Goal: Task Accomplishment & Management: Manage account settings

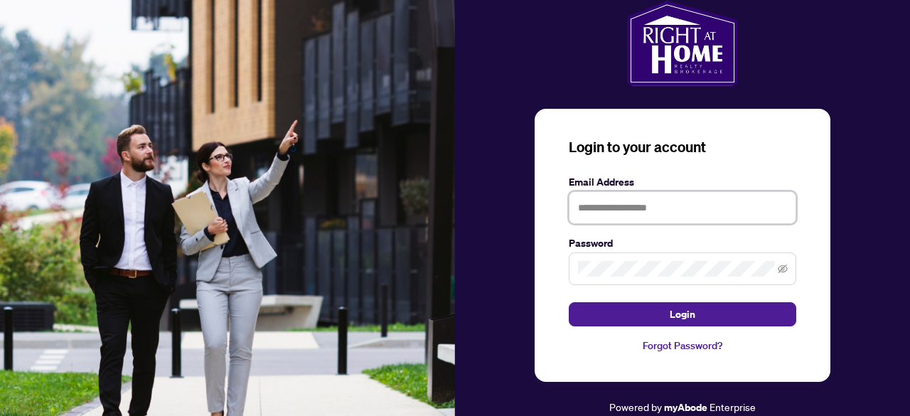
click at [651, 211] on input "text" at bounding box center [682, 207] width 227 height 33
type input "**********"
click at [569, 302] on button "Login" at bounding box center [682, 314] width 227 height 24
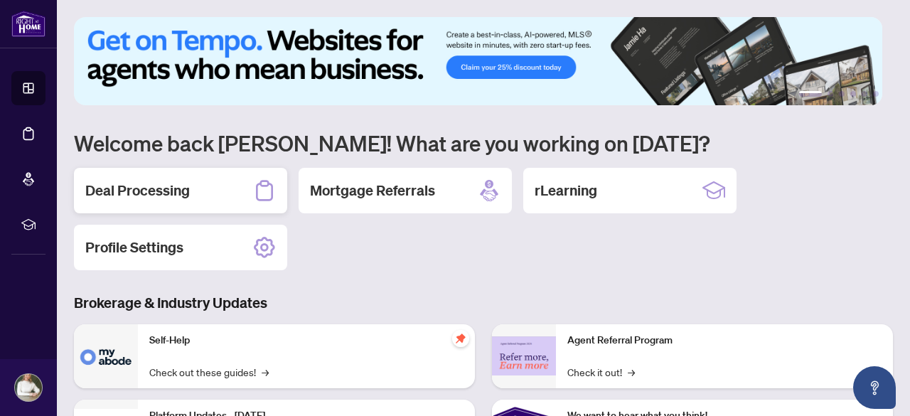
click at [145, 193] on h2 "Deal Processing" at bounding box center [137, 191] width 105 height 20
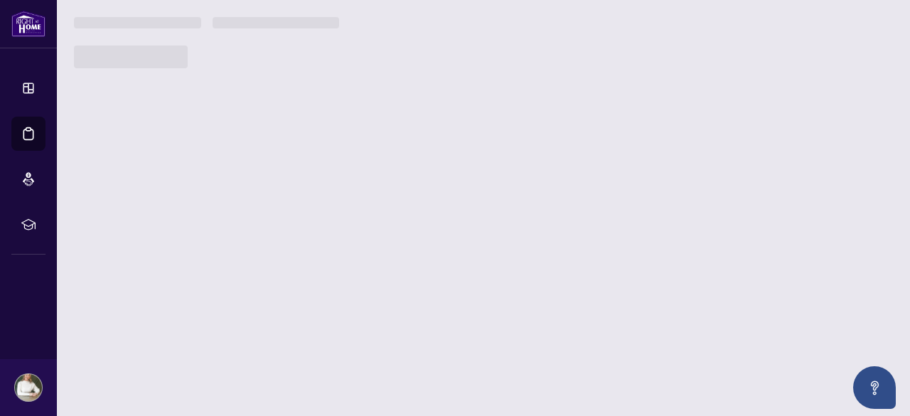
click at [145, 193] on main "1 2 3 4 5 6 Welcome back [PERSON_NAME]! What are you working on [DATE]? Deal Pr…" at bounding box center [483, 208] width 853 height 416
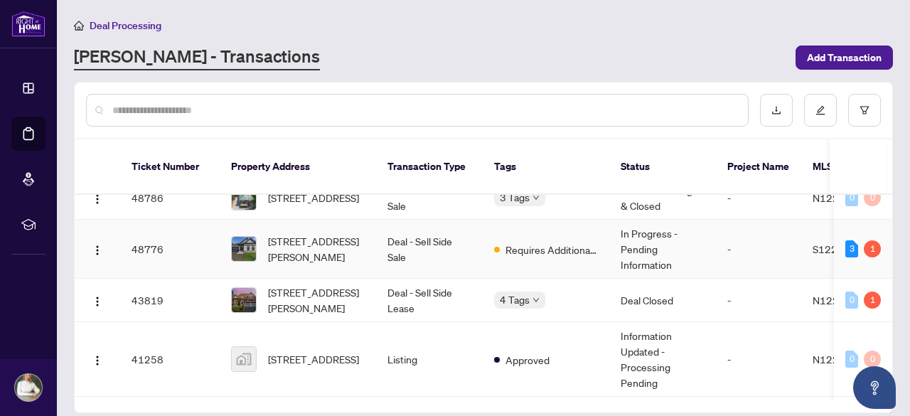
scroll to position [71, 0]
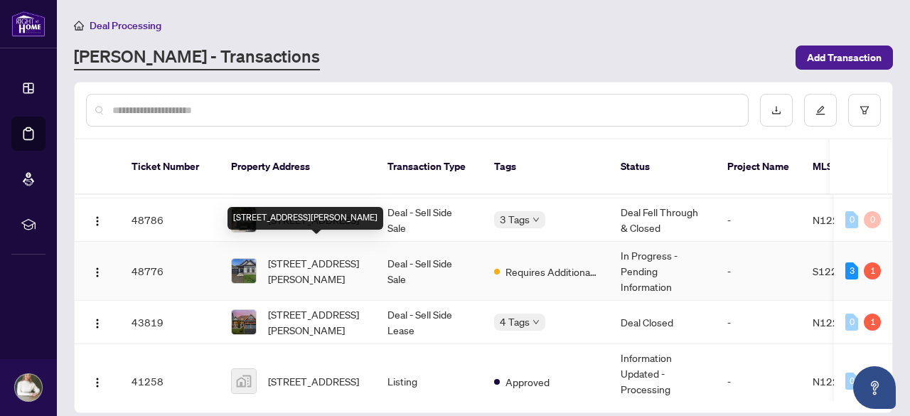
click at [321, 255] on span "[STREET_ADDRESS][PERSON_NAME]" at bounding box center [316, 270] width 97 height 31
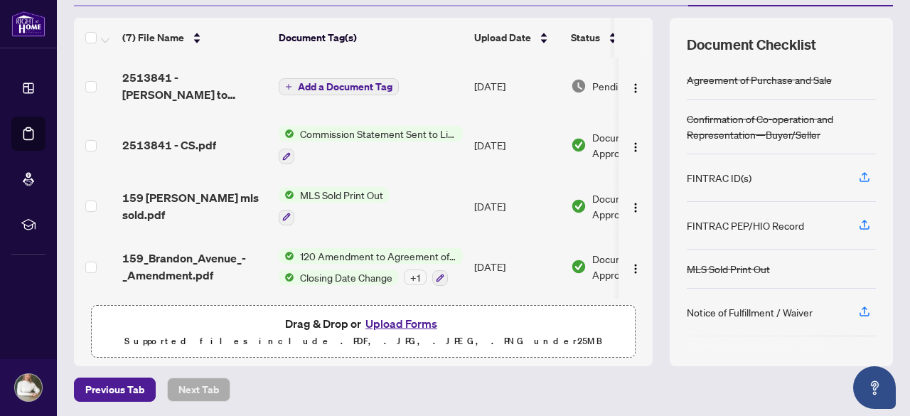
click at [368, 78] on button "Add a Document Tag" at bounding box center [339, 86] width 120 height 17
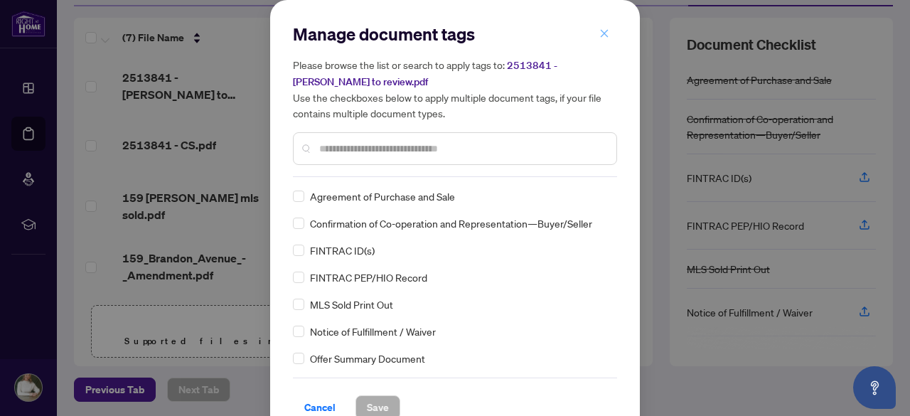
click at [599, 41] on span "button" at bounding box center [604, 33] width 10 height 23
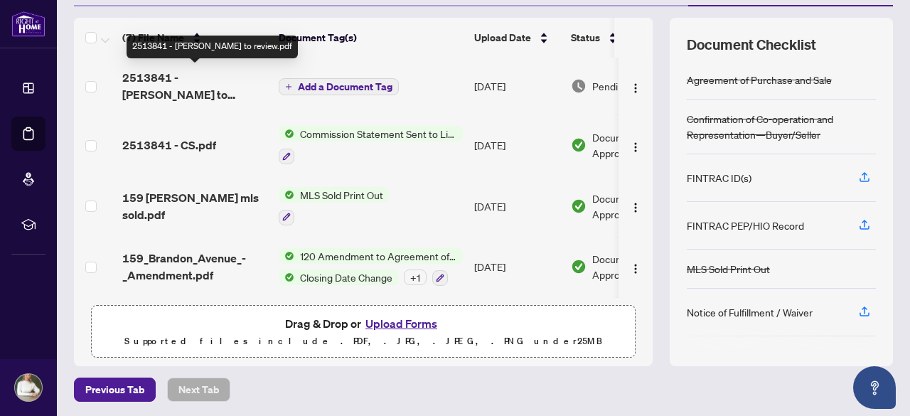
click at [188, 80] on span "2513841 - [PERSON_NAME] to review.pdf" at bounding box center [194, 86] width 145 height 34
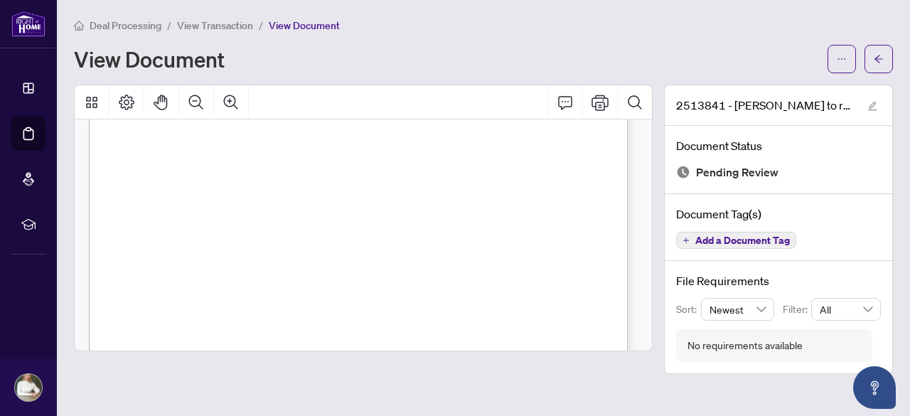
scroll to position [213, 0]
click at [842, 59] on icon "ellipsis" at bounding box center [842, 59] width 10 height 10
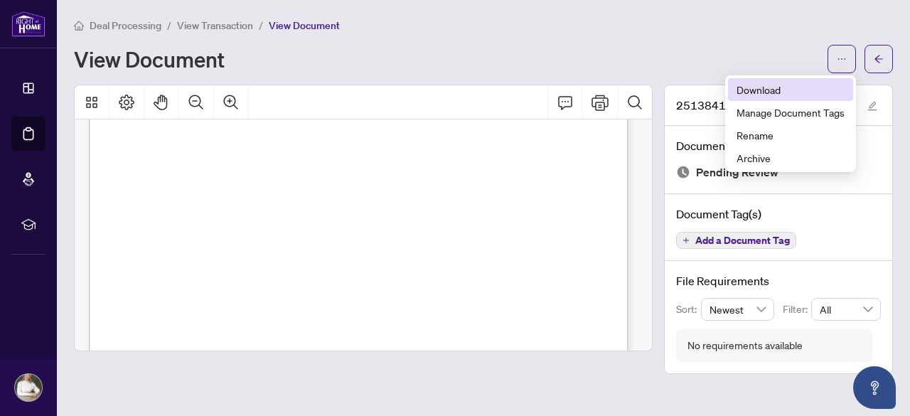
click at [765, 90] on span "Download" at bounding box center [791, 90] width 108 height 16
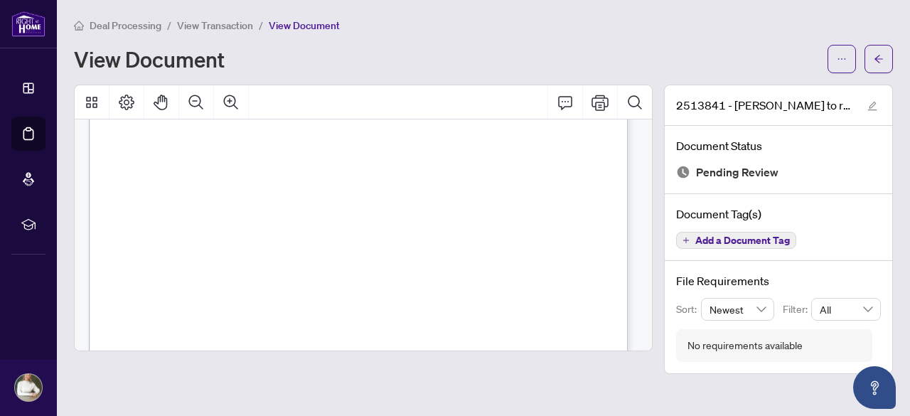
scroll to position [0, 0]
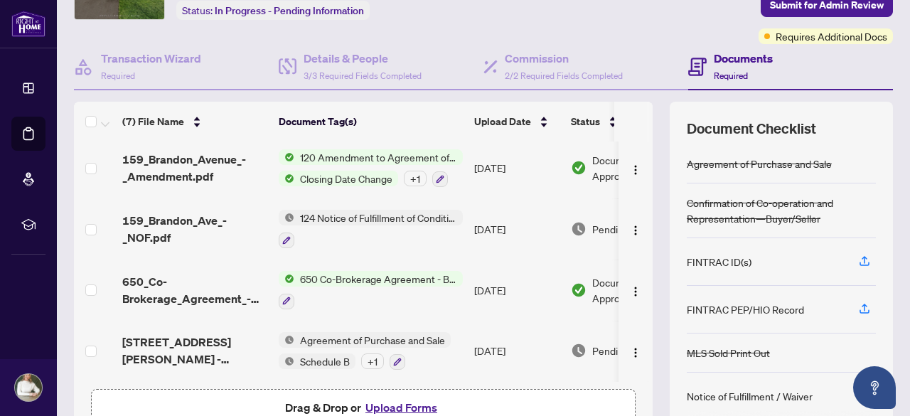
scroll to position [177, 0]
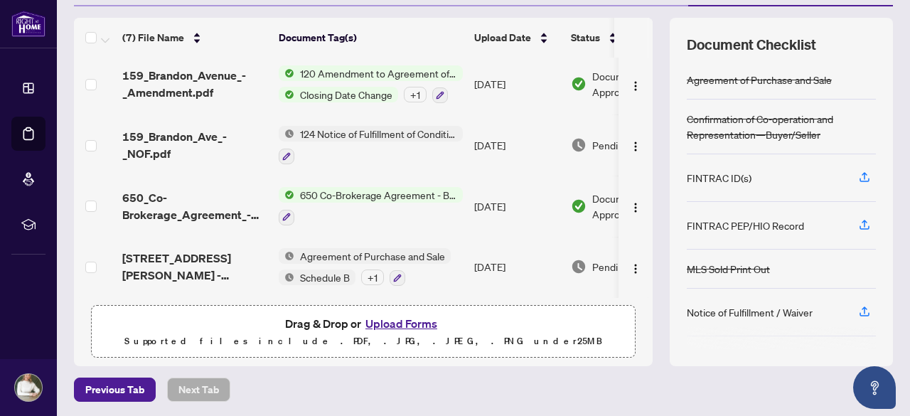
click at [403, 321] on button "Upload Forms" at bounding box center [401, 323] width 80 height 18
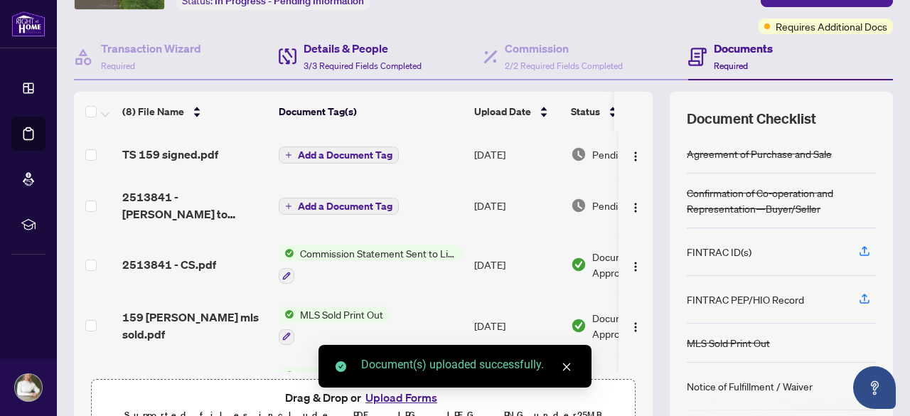
scroll to position [0, 0]
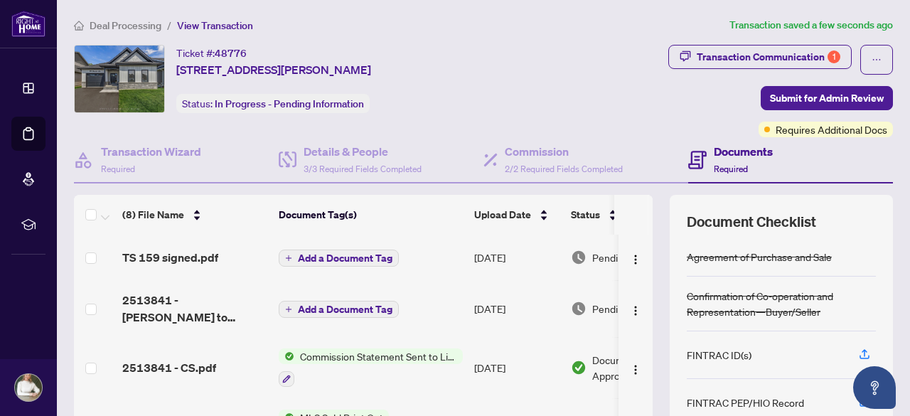
click at [334, 255] on span "Add a Document Tag" at bounding box center [345, 258] width 95 height 10
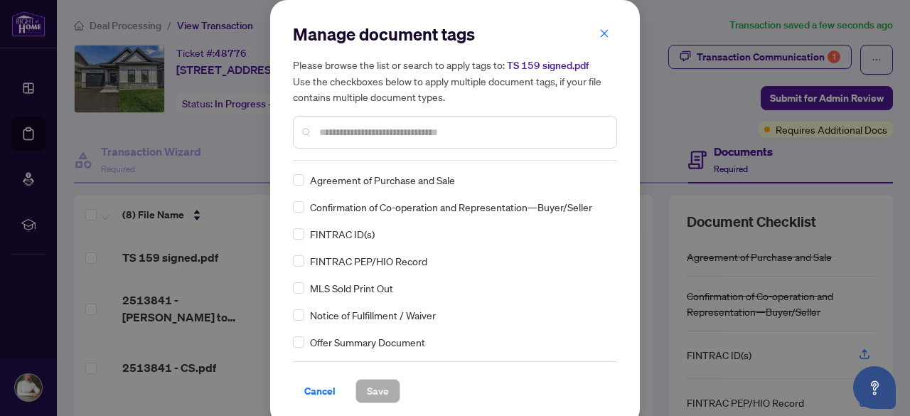
click at [368, 124] on input "text" at bounding box center [462, 132] width 286 height 16
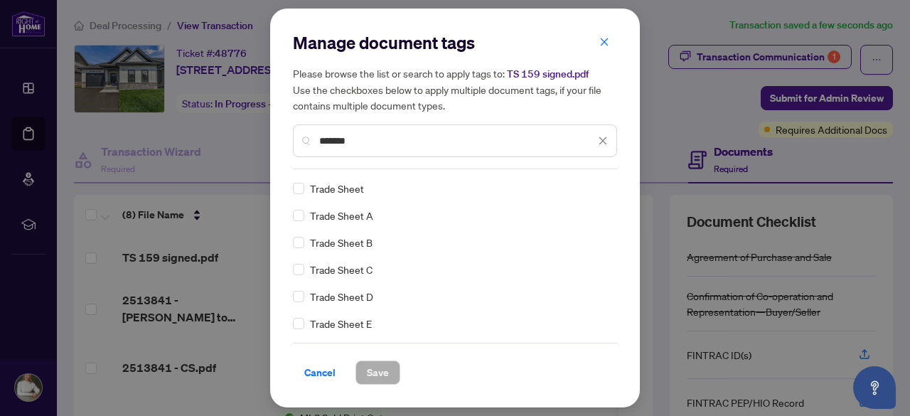
type input "*******"
click at [377, 370] on span "Save" at bounding box center [378, 372] width 22 height 23
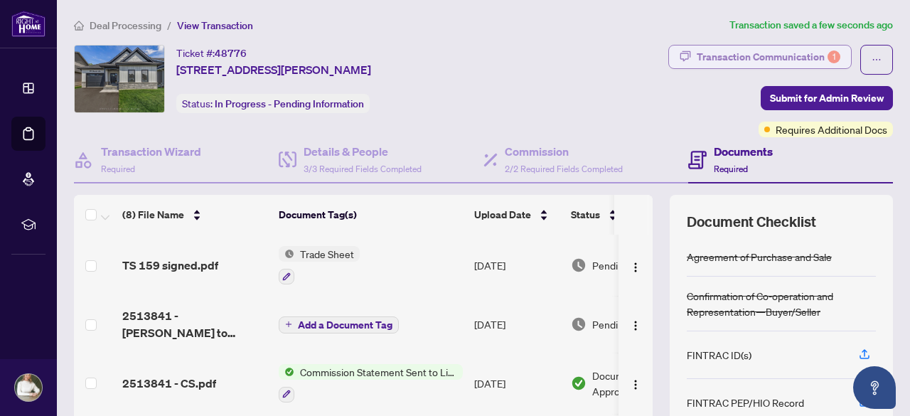
click at [788, 55] on div "Transaction Communication 1" at bounding box center [769, 56] width 144 height 23
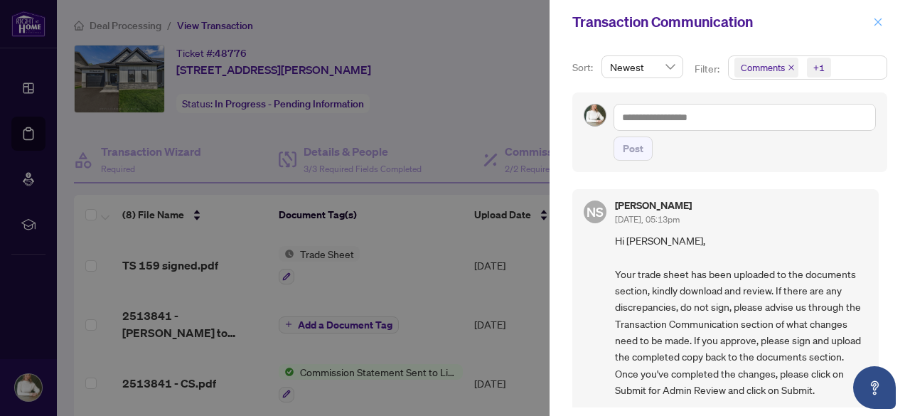
click at [877, 21] on icon "close" at bounding box center [878, 22] width 8 height 8
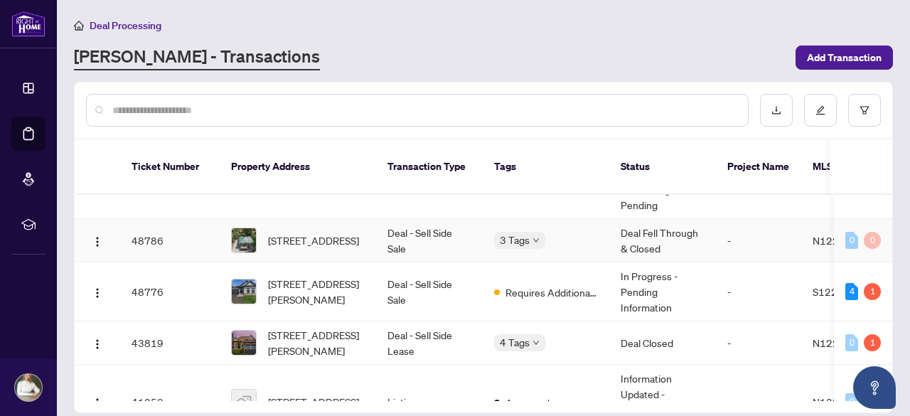
scroll to position [71, 0]
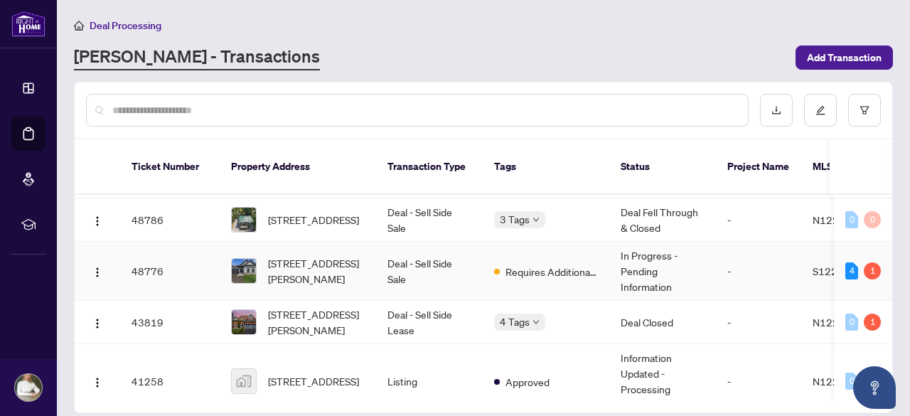
click at [400, 250] on td "Deal - Sell Side Sale" at bounding box center [429, 271] width 107 height 59
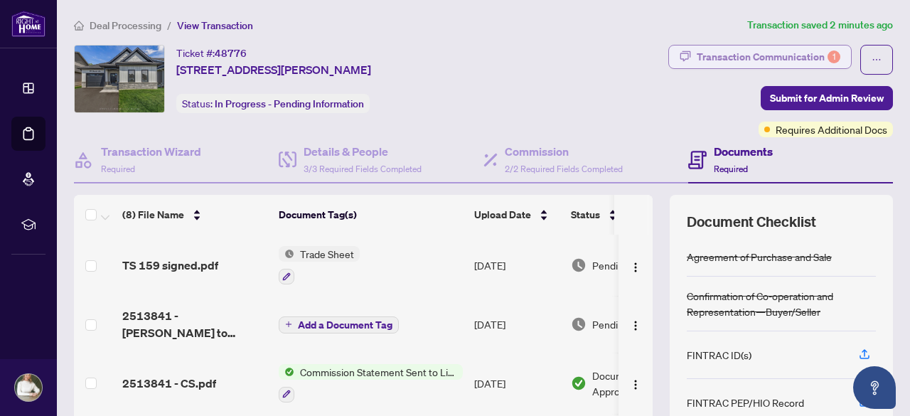
click at [715, 57] on div "Transaction Communication 1" at bounding box center [769, 56] width 144 height 23
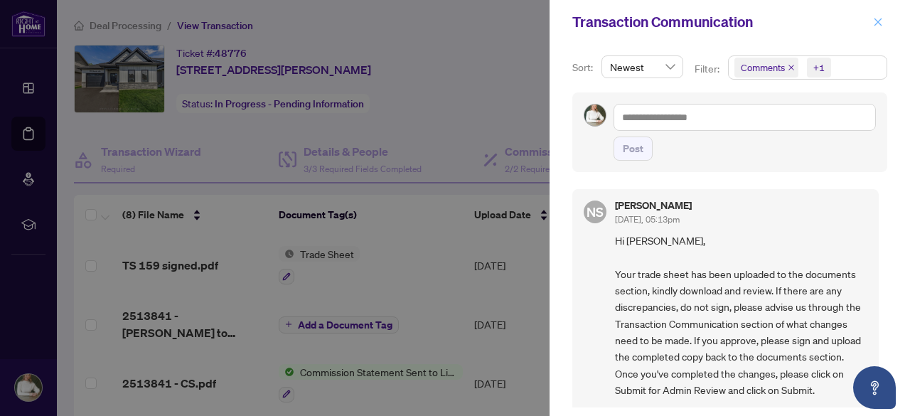
click at [879, 18] on icon "close" at bounding box center [878, 22] width 10 height 10
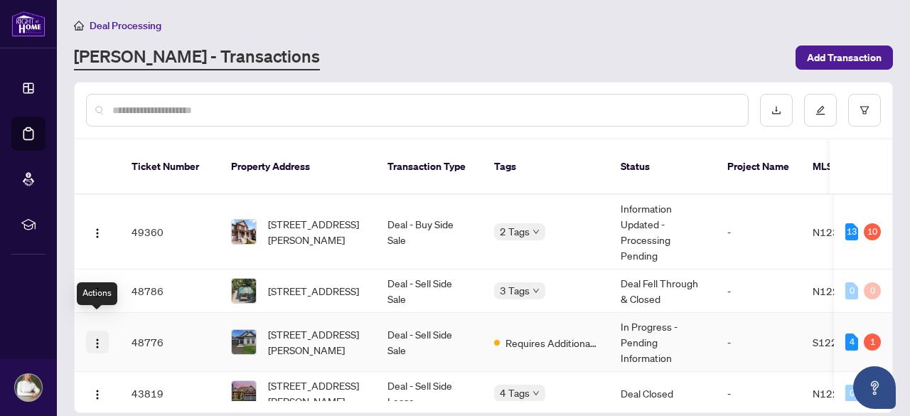
click at [97, 338] on img "button" at bounding box center [97, 343] width 11 height 11
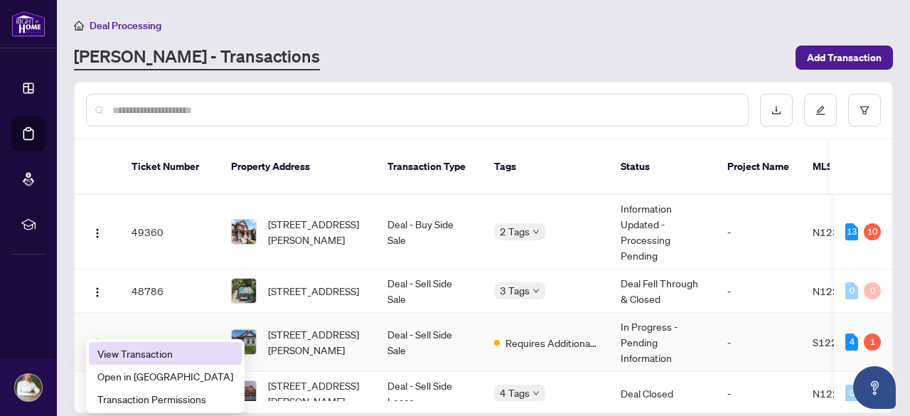
click at [151, 355] on span "View Transaction" at bounding box center [165, 354] width 136 height 16
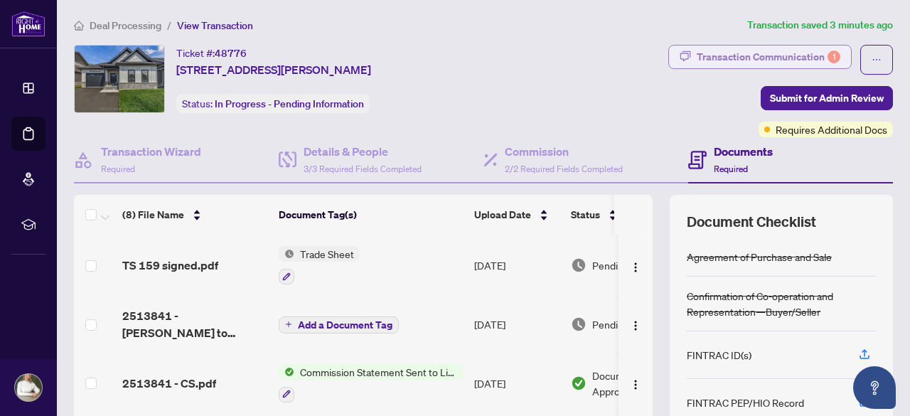
click at [747, 60] on div "Transaction Communication 1" at bounding box center [769, 56] width 144 height 23
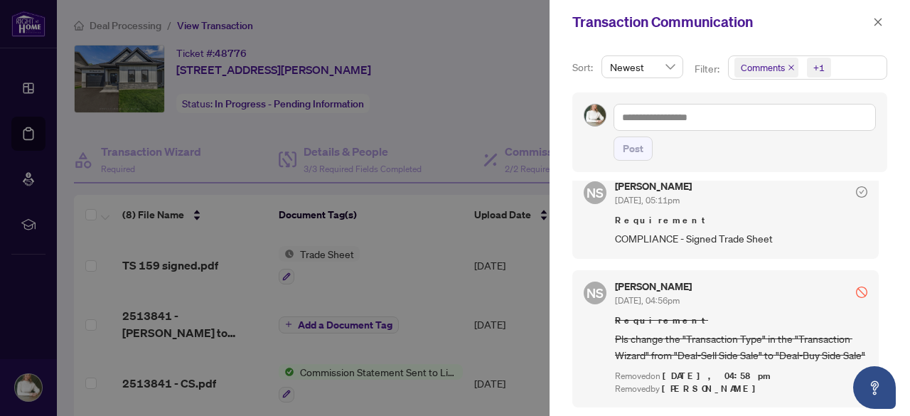
scroll to position [299, 0]
click at [880, 23] on icon "close" at bounding box center [878, 22] width 8 height 8
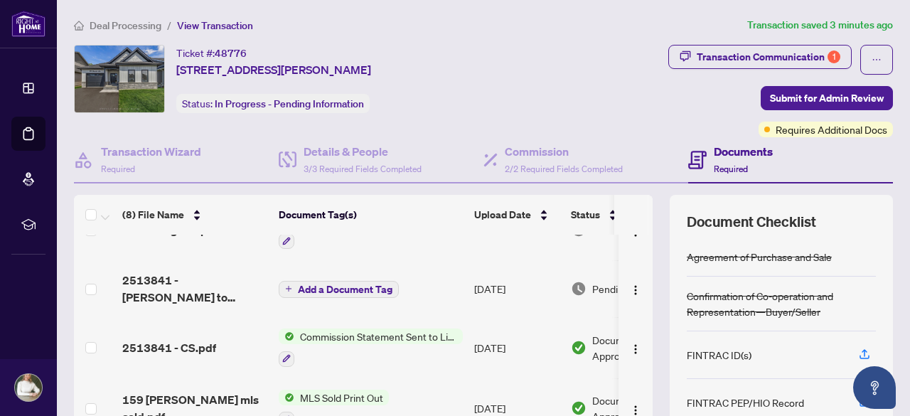
scroll to position [0, 0]
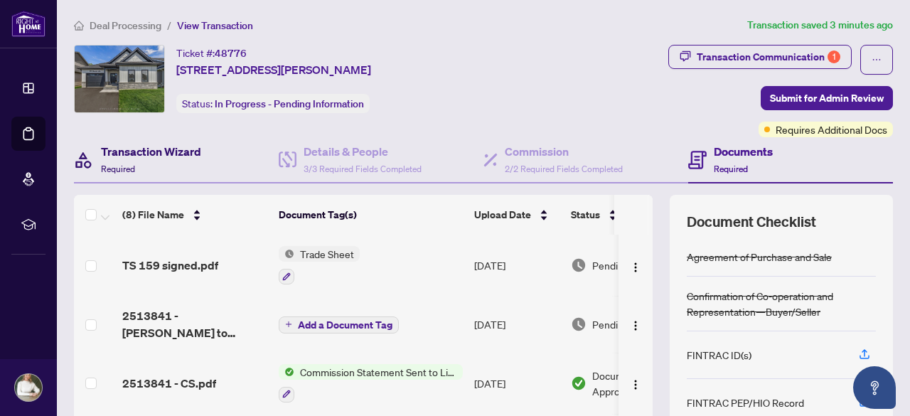
click at [178, 152] on h4 "Transaction Wizard" at bounding box center [151, 151] width 100 height 17
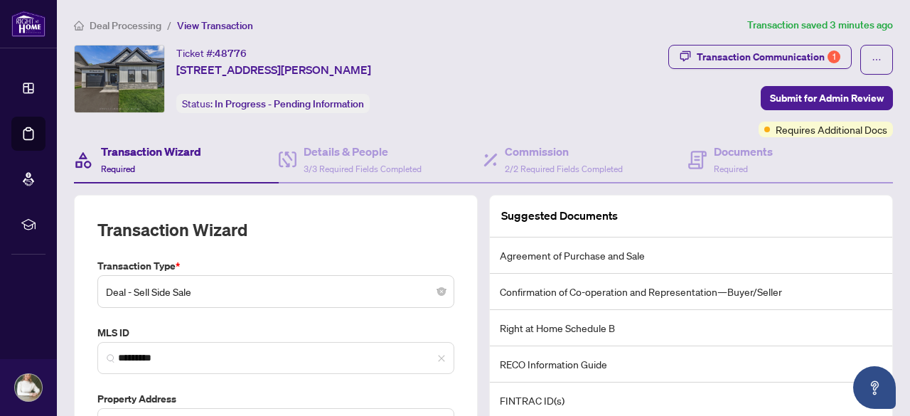
scroll to position [71, 0]
